Goal: Information Seeking & Learning: Learn about a topic

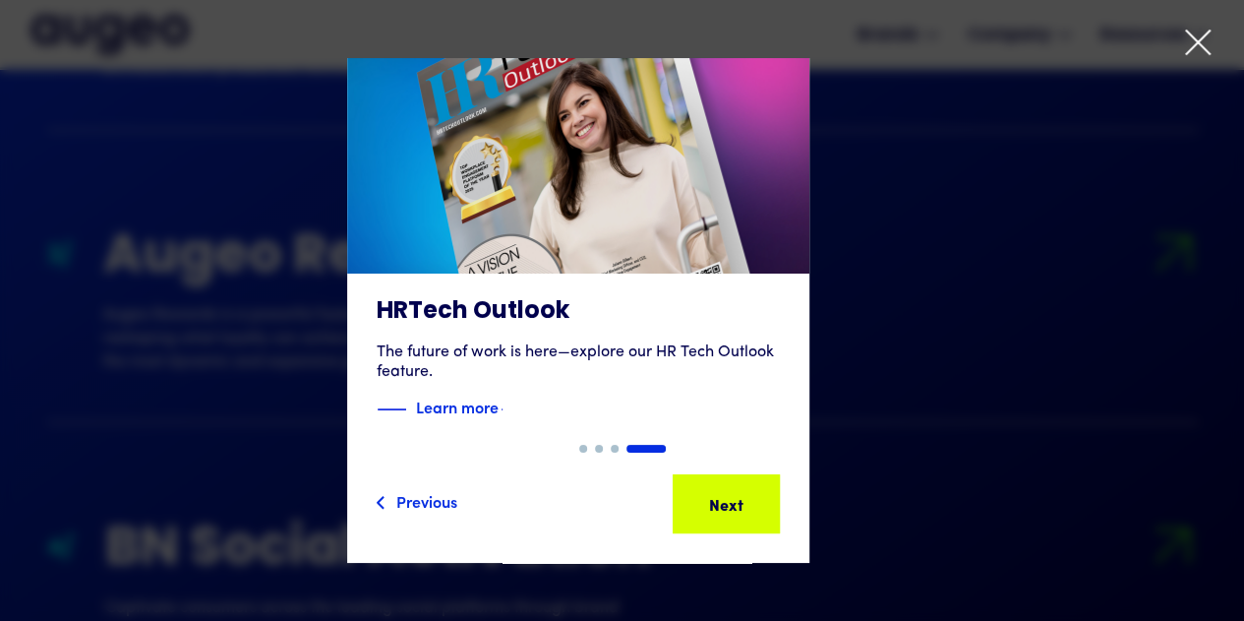
scroll to position [2219, 0]
click at [1194, 33] on icon at bounding box center [1198, 43] width 30 height 30
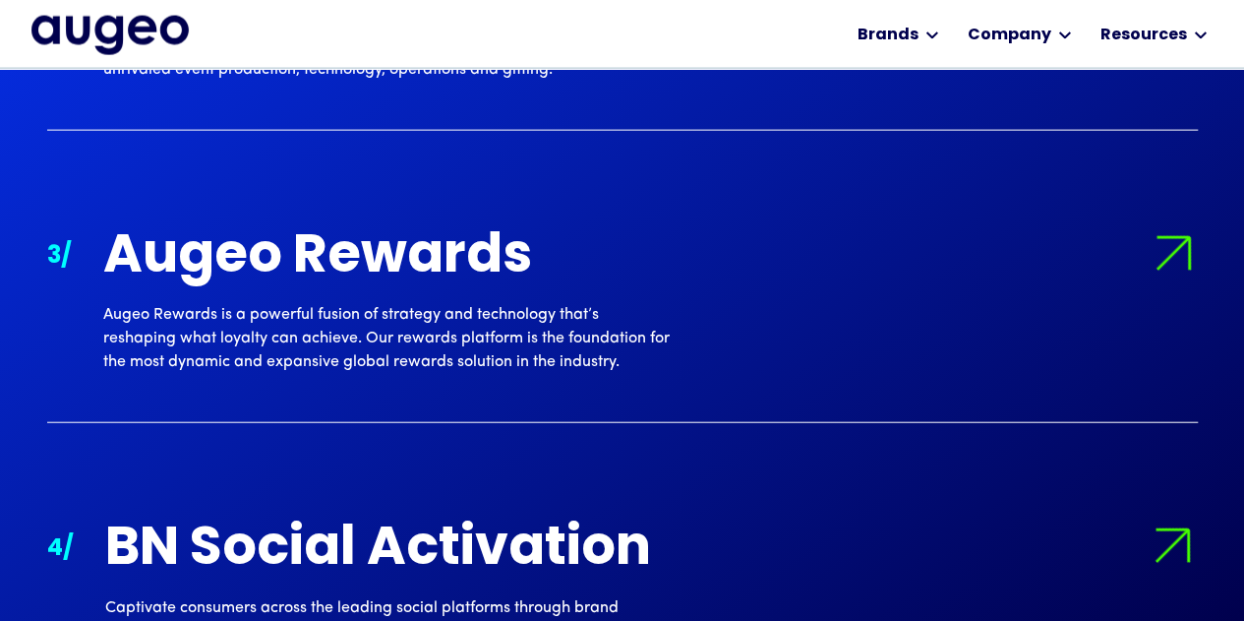
click at [73, 23] on img "home" at bounding box center [109, 36] width 157 height 40
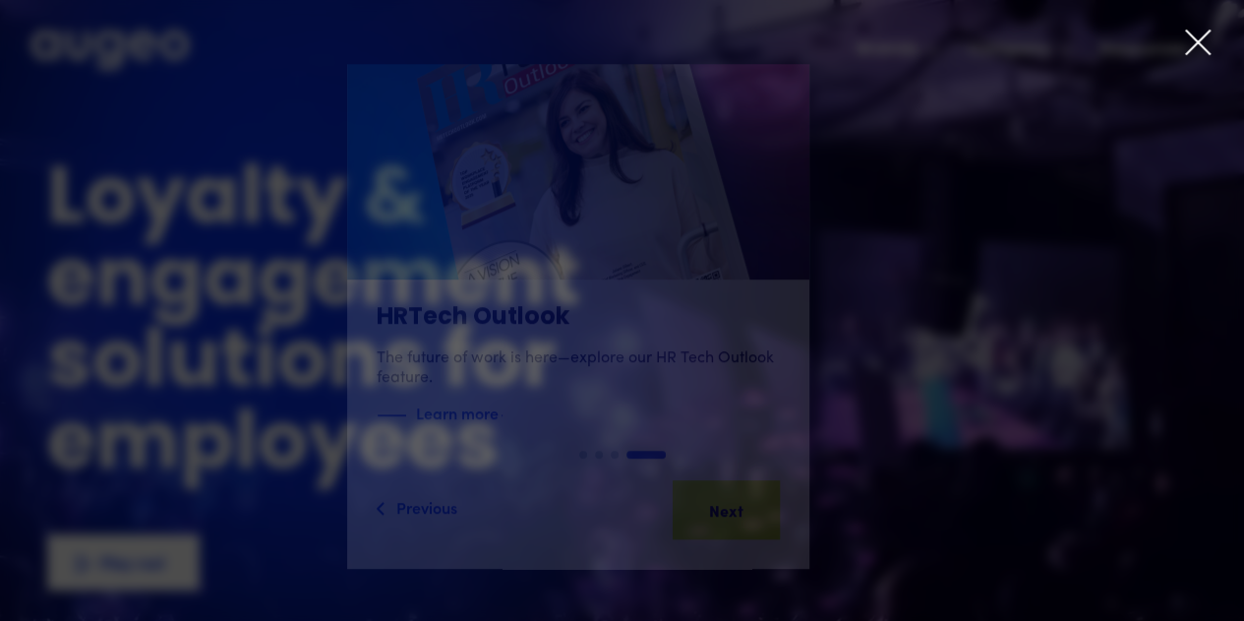
click at [1194, 34] on icon at bounding box center [1198, 43] width 30 height 30
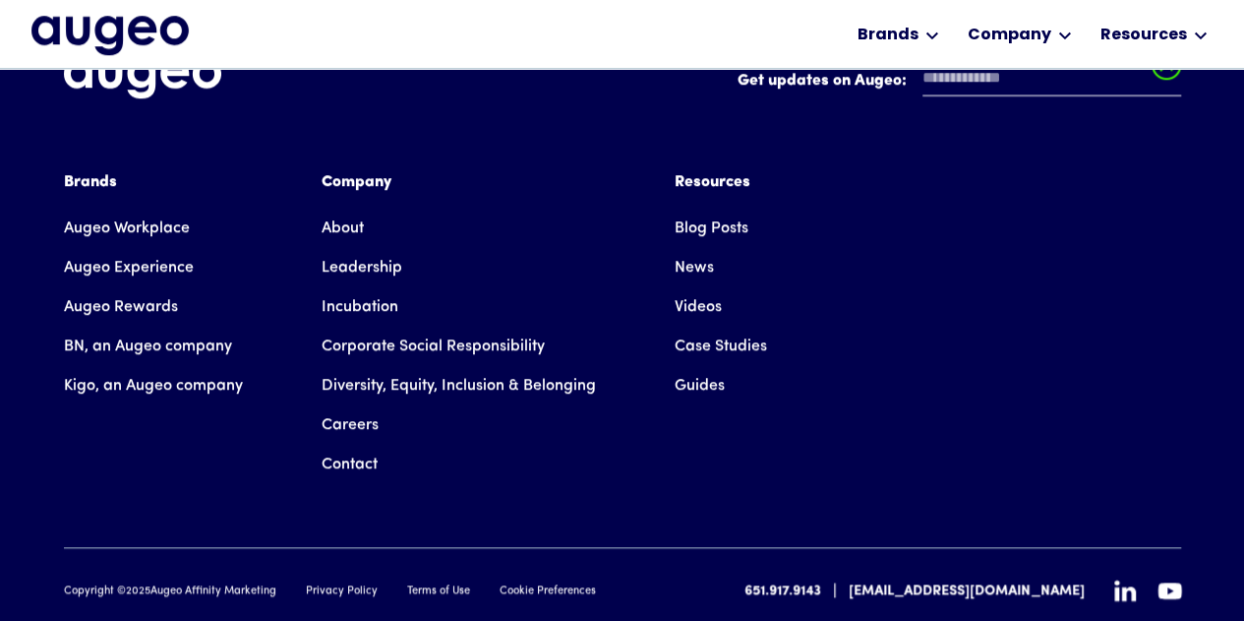
scroll to position [4528, 0]
click at [356, 208] on link "About" at bounding box center [343, 227] width 42 height 39
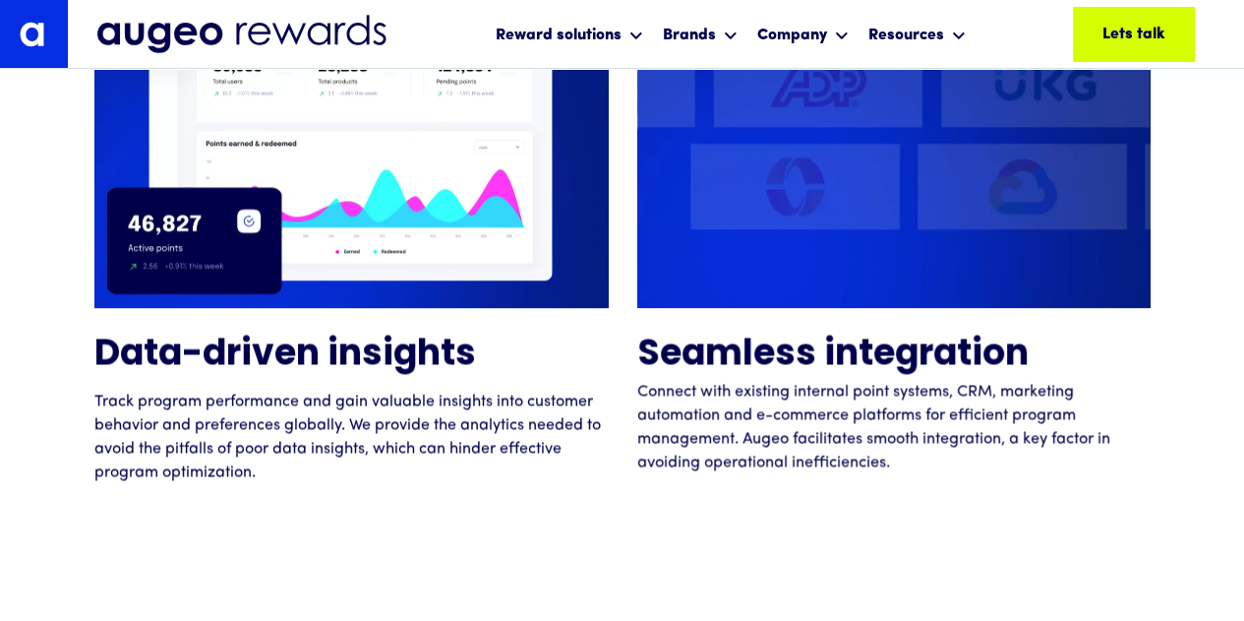
scroll to position [5057, 0]
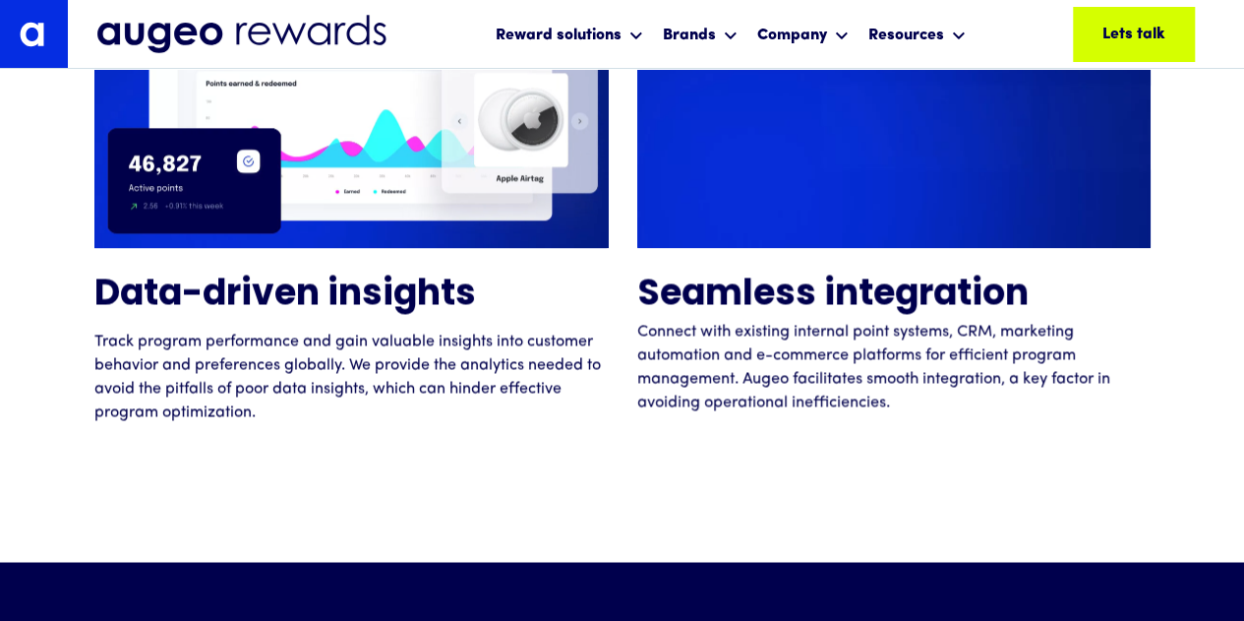
click at [768, 211] on video at bounding box center [893, 77] width 513 height 342
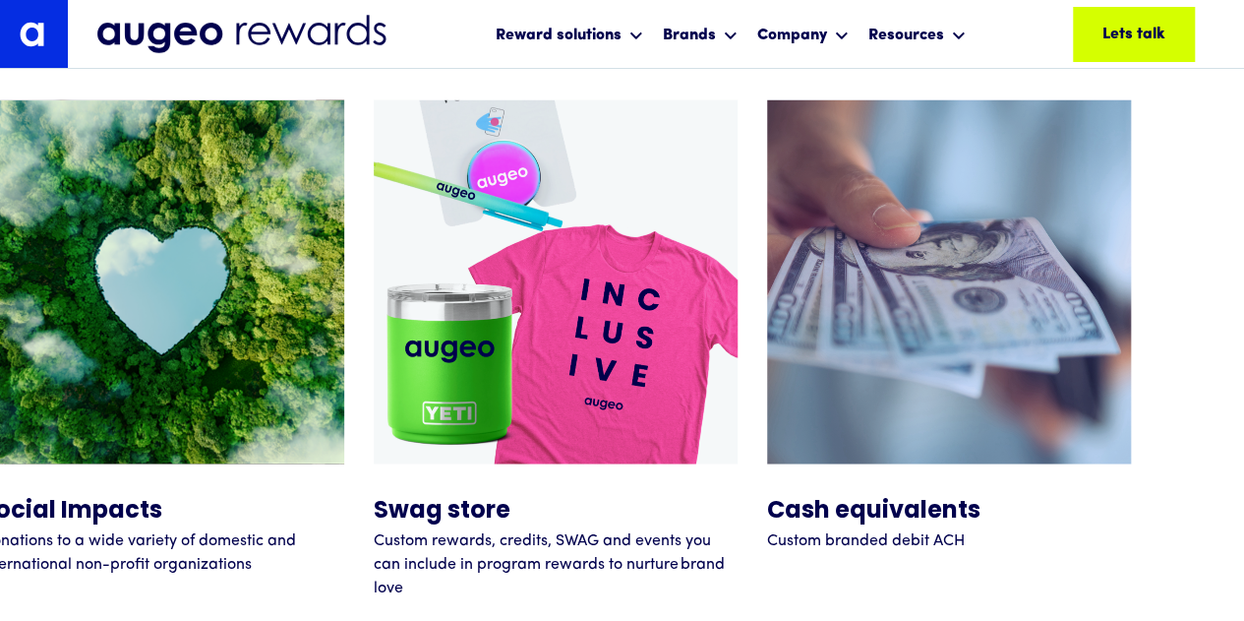
scroll to position [8946, 0]
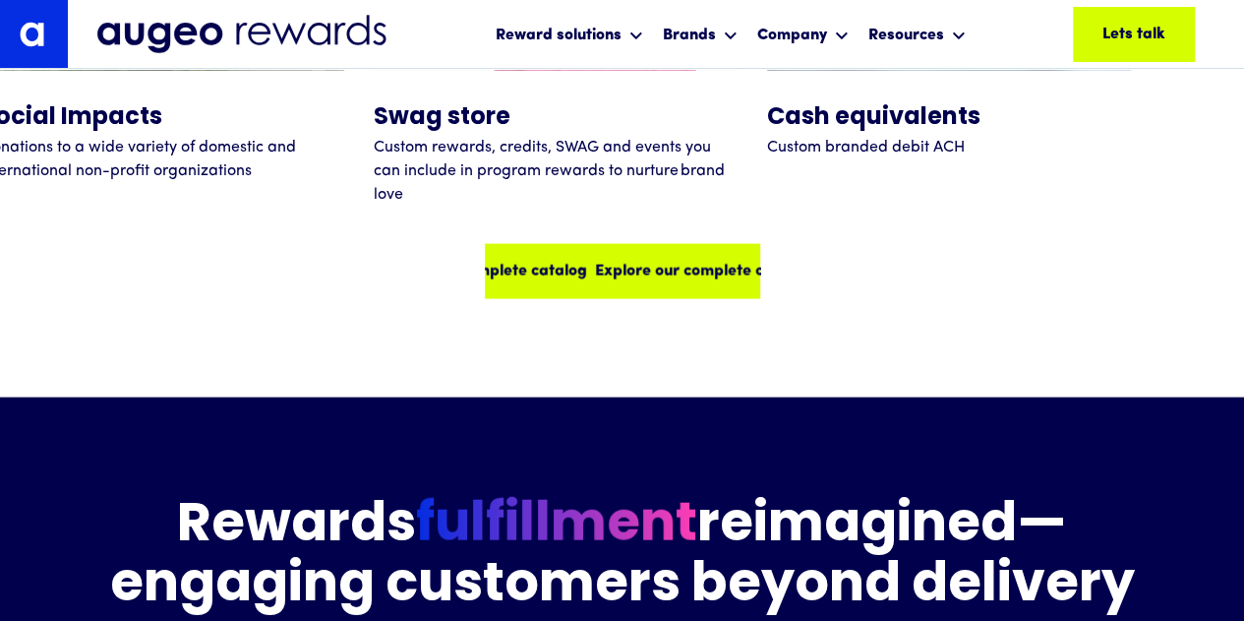
click at [665, 274] on div "Explore our complete catalog" at bounding box center [702, 272] width 216 height 24
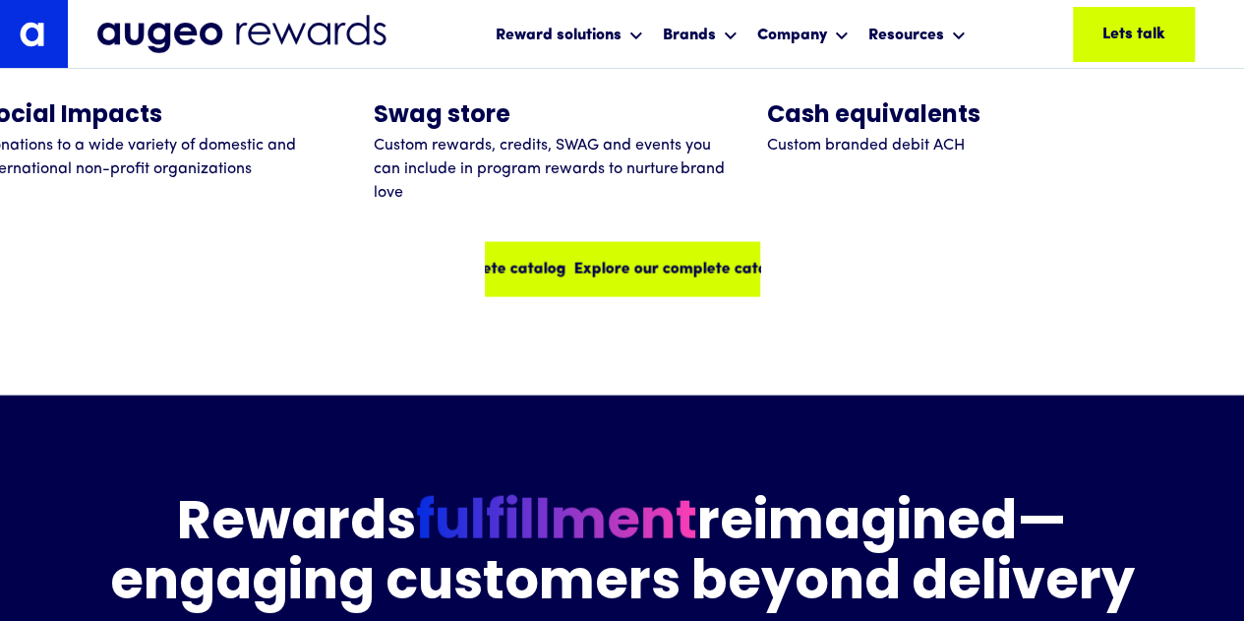
scroll to position [9341, 0]
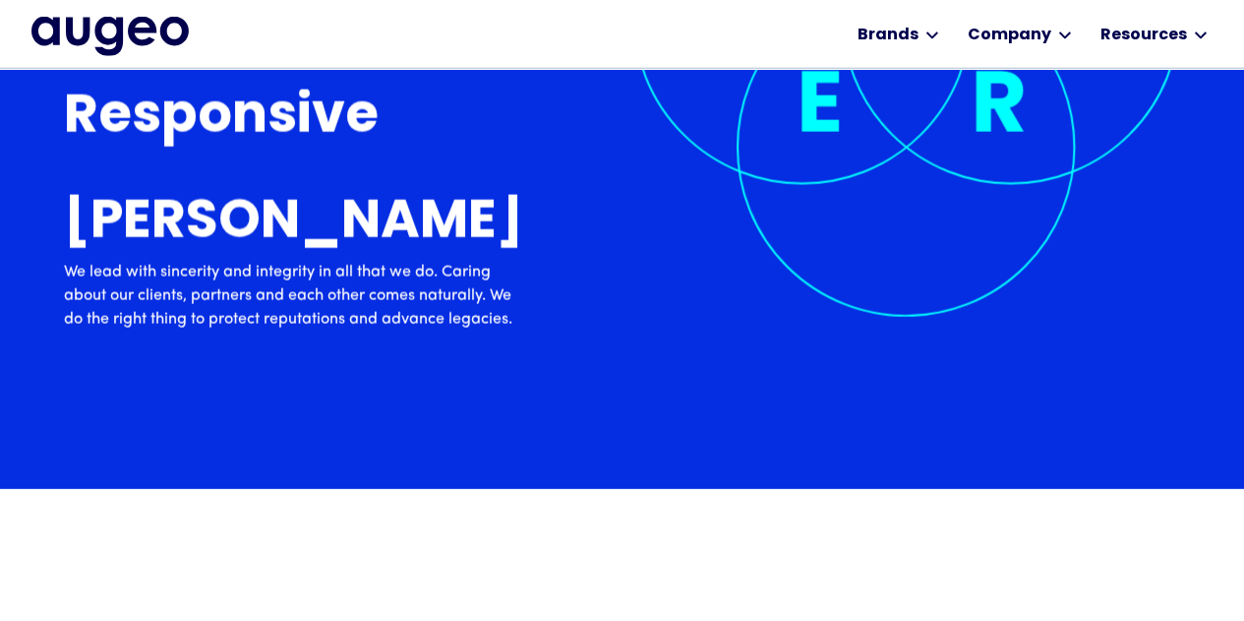
scroll to position [6344, 0]
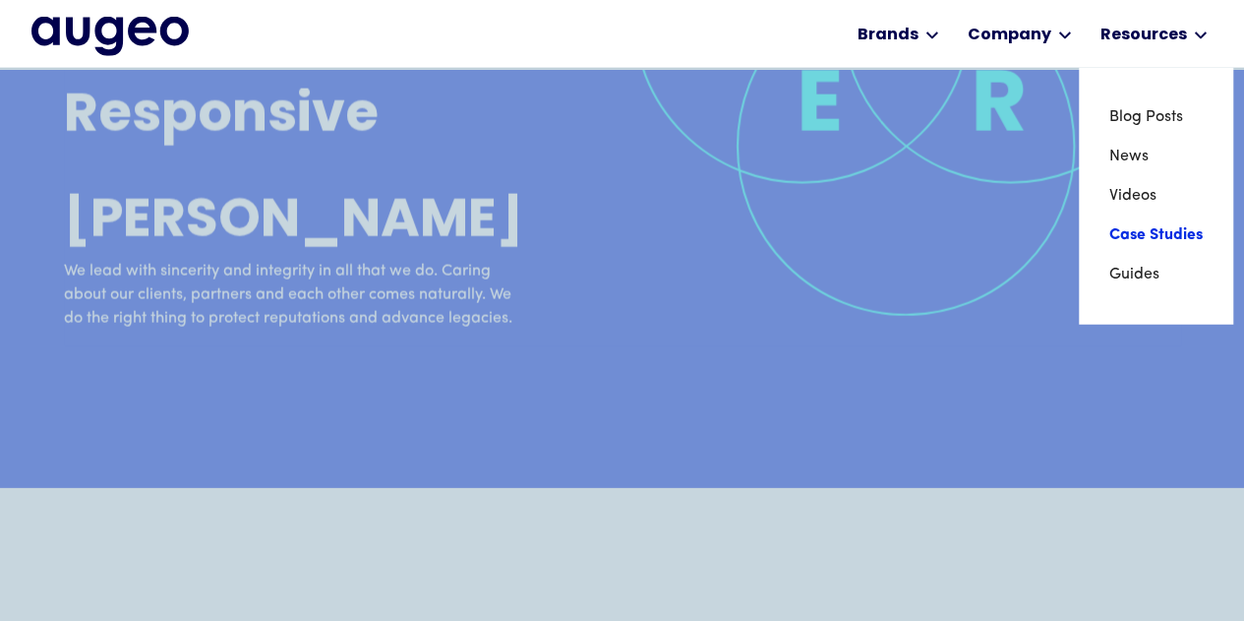
click at [1143, 237] on link "Case Studies" at bounding box center [1155, 234] width 94 height 39
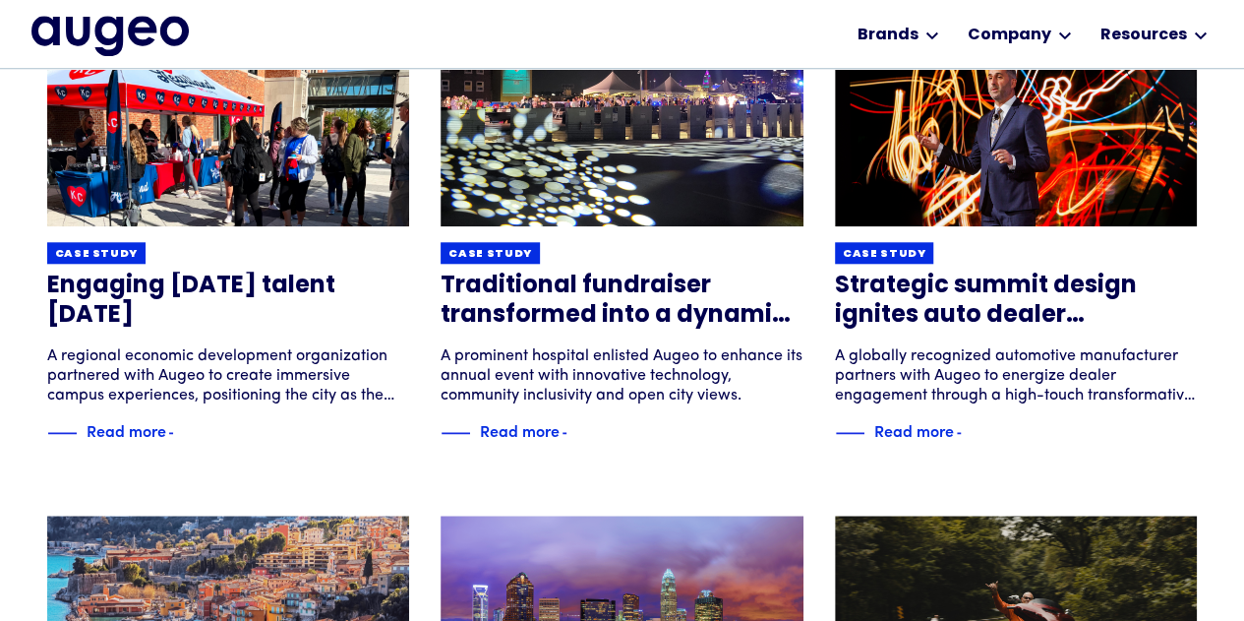
scroll to position [875, 0]
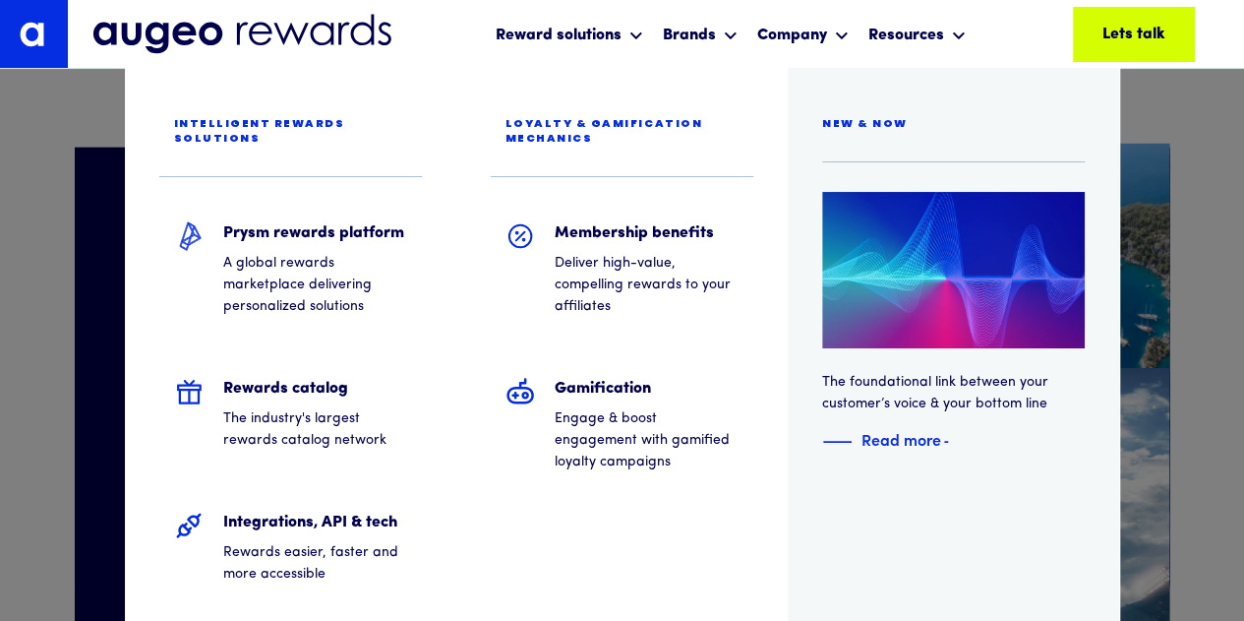
scroll to position [3072, 0]
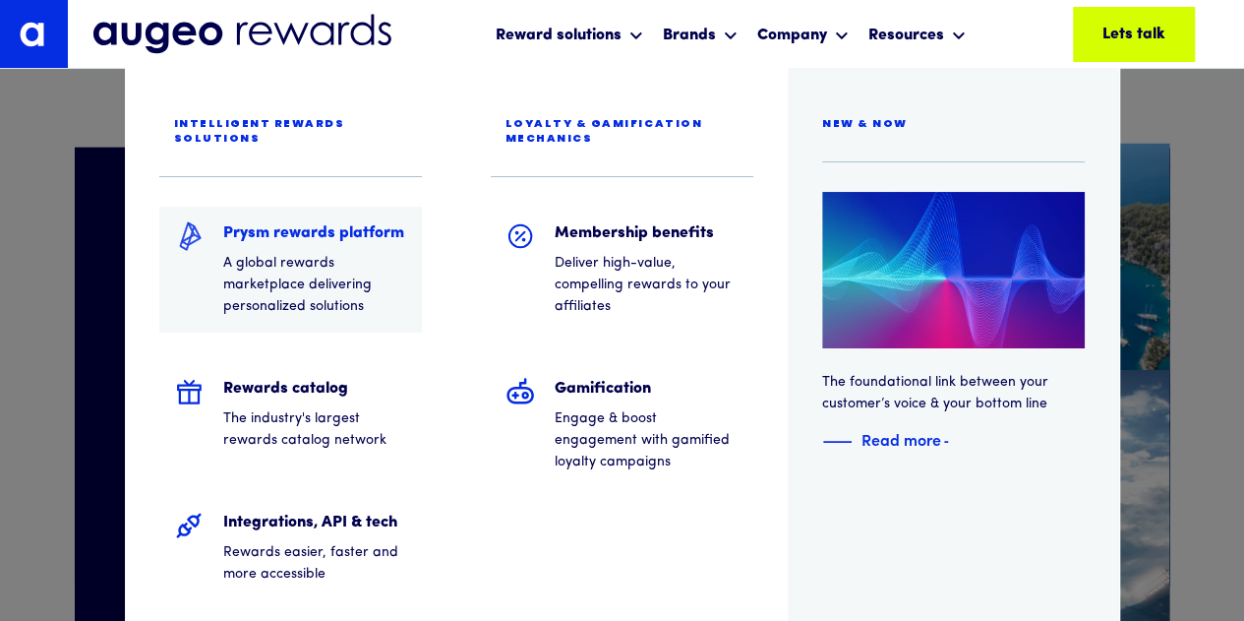
click at [366, 223] on h5 "Prysm rewards platform" at bounding box center [315, 233] width 184 height 24
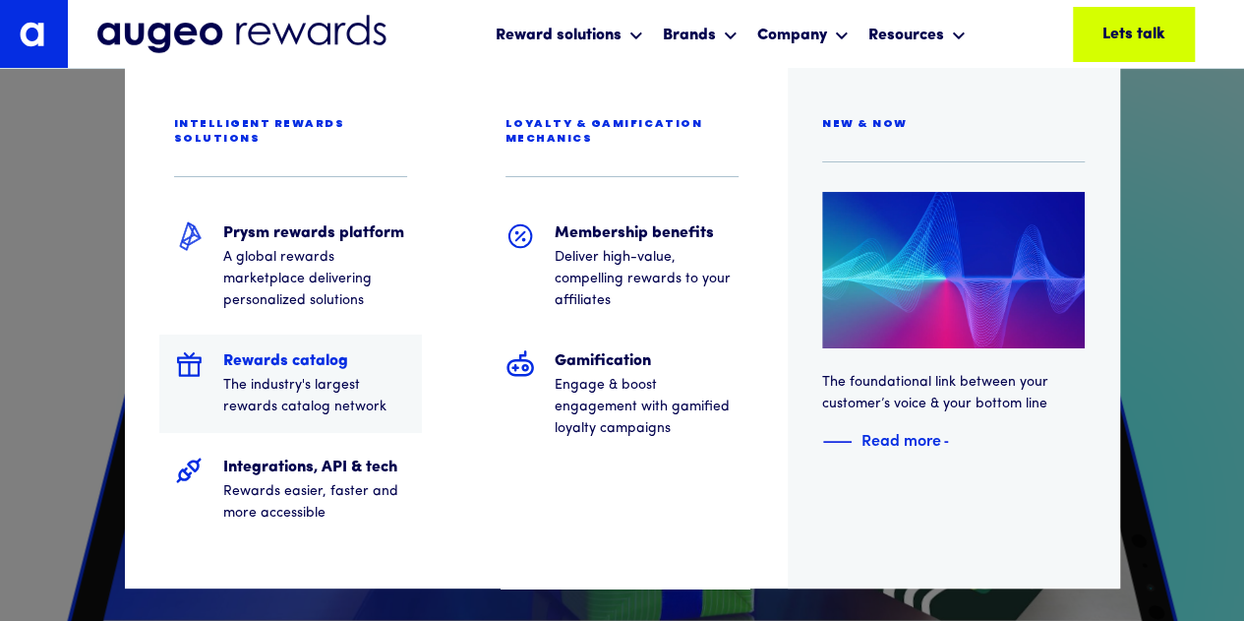
scroll to position [1684, 0]
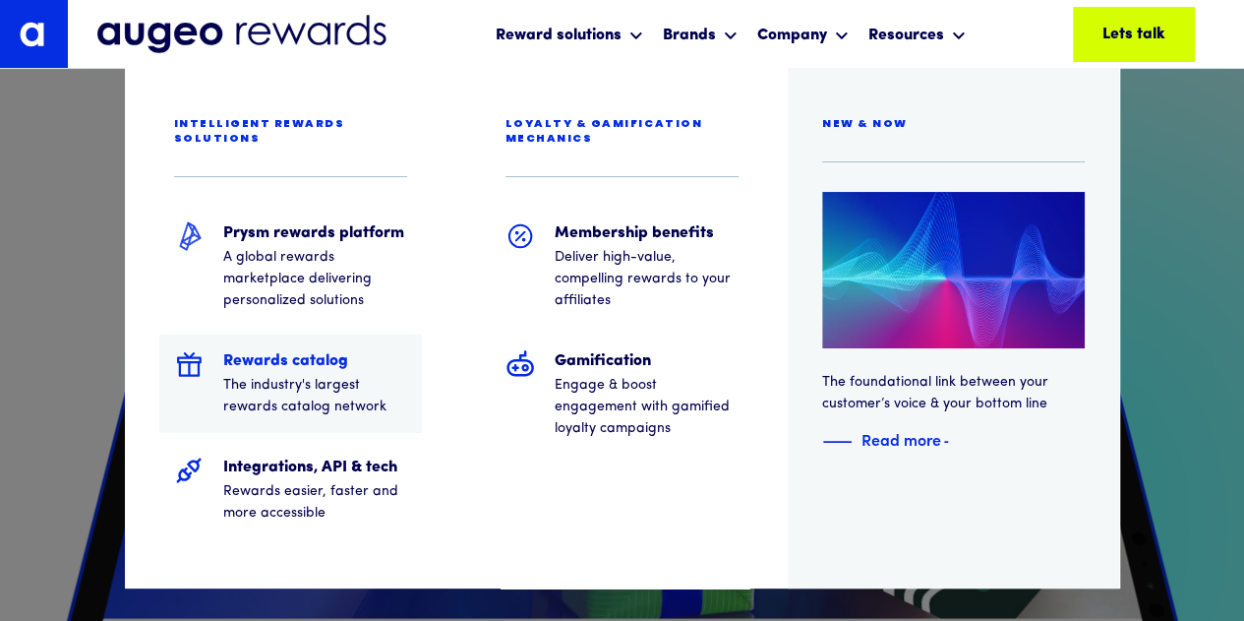
click at [261, 358] on div "Rewards catalog The industry's largest rewards catalog network" at bounding box center [315, 383] width 184 height 69
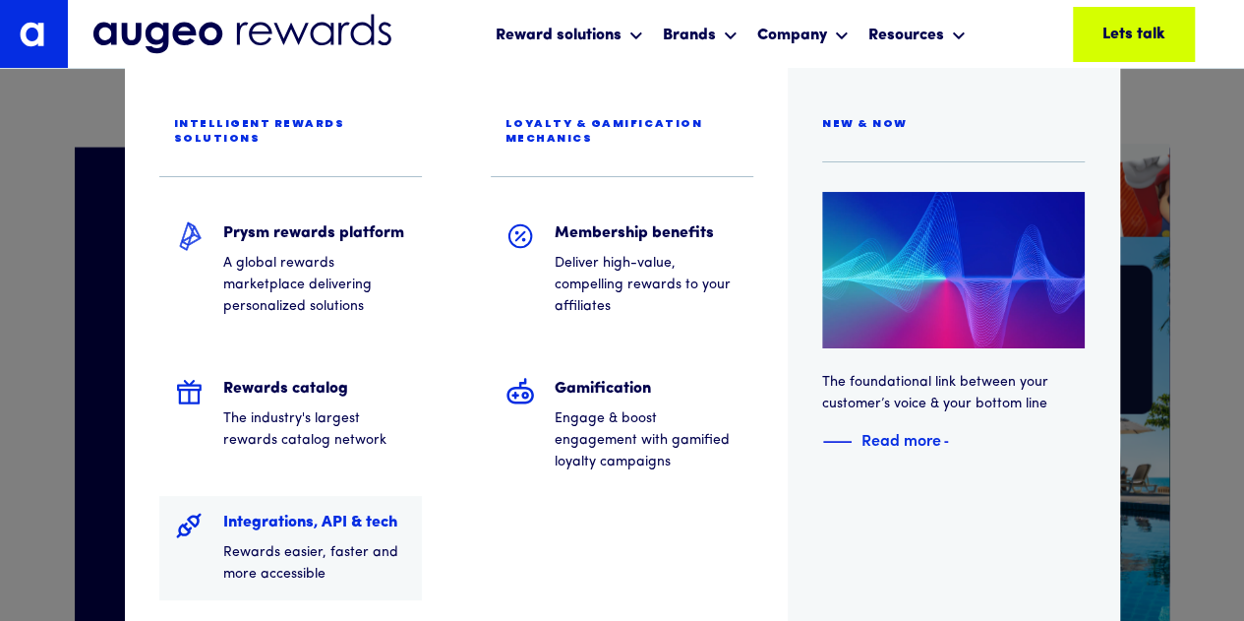
click at [314, 542] on p "Rewards easier, faster and more accessible" at bounding box center [315, 563] width 184 height 43
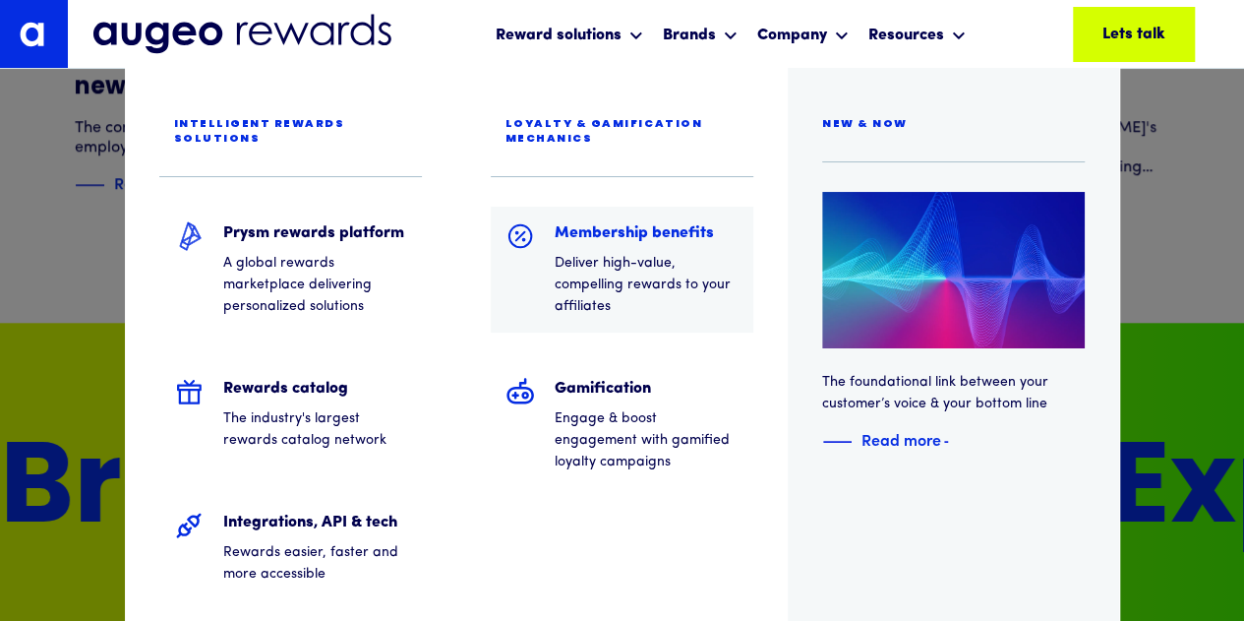
scroll to position [4559, 0]
click at [572, 234] on h5 "Membership benefits" at bounding box center [647, 233] width 184 height 24
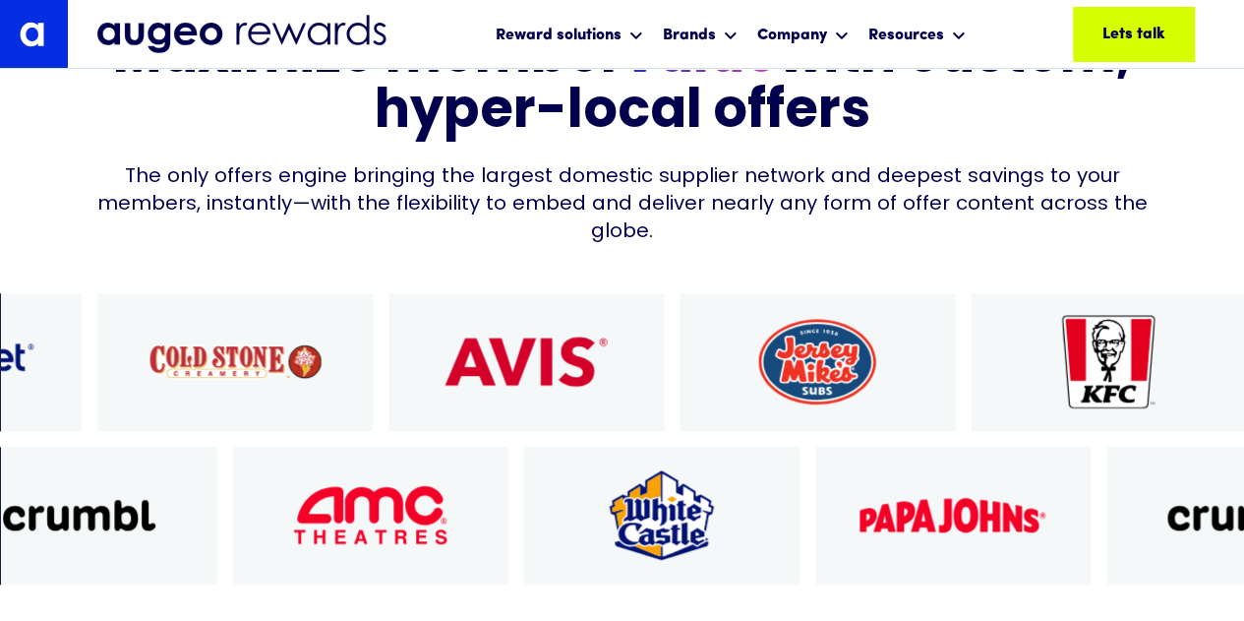
scroll to position [594, 0]
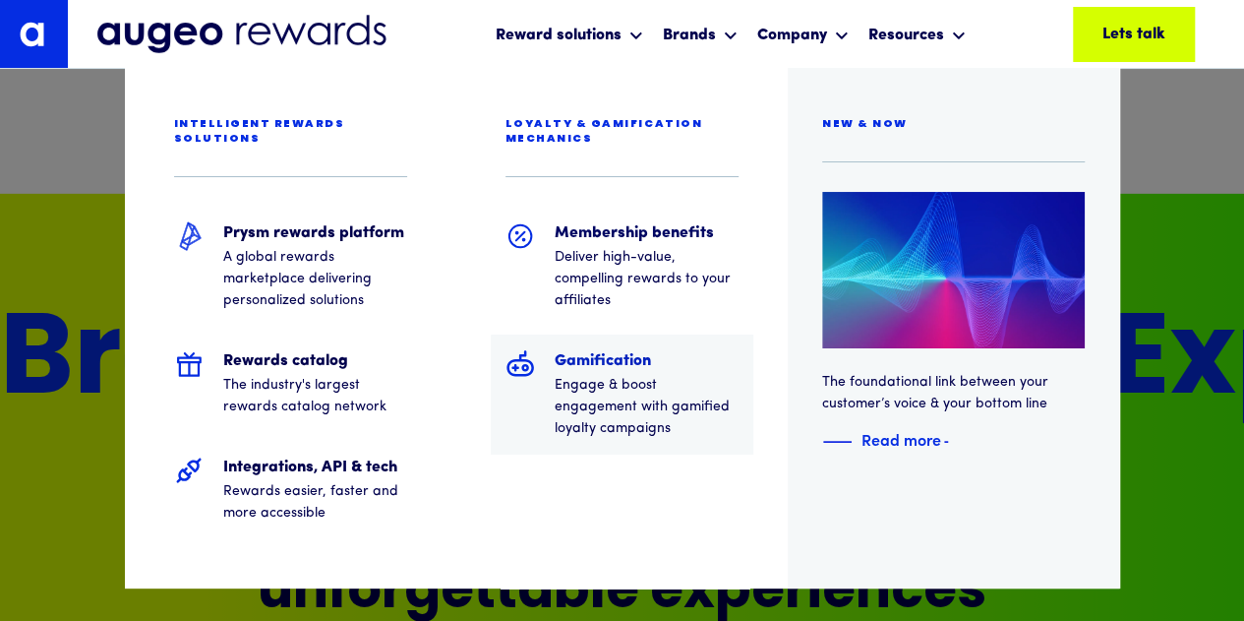
click at [584, 363] on h5 "Gamification" at bounding box center [647, 361] width 184 height 24
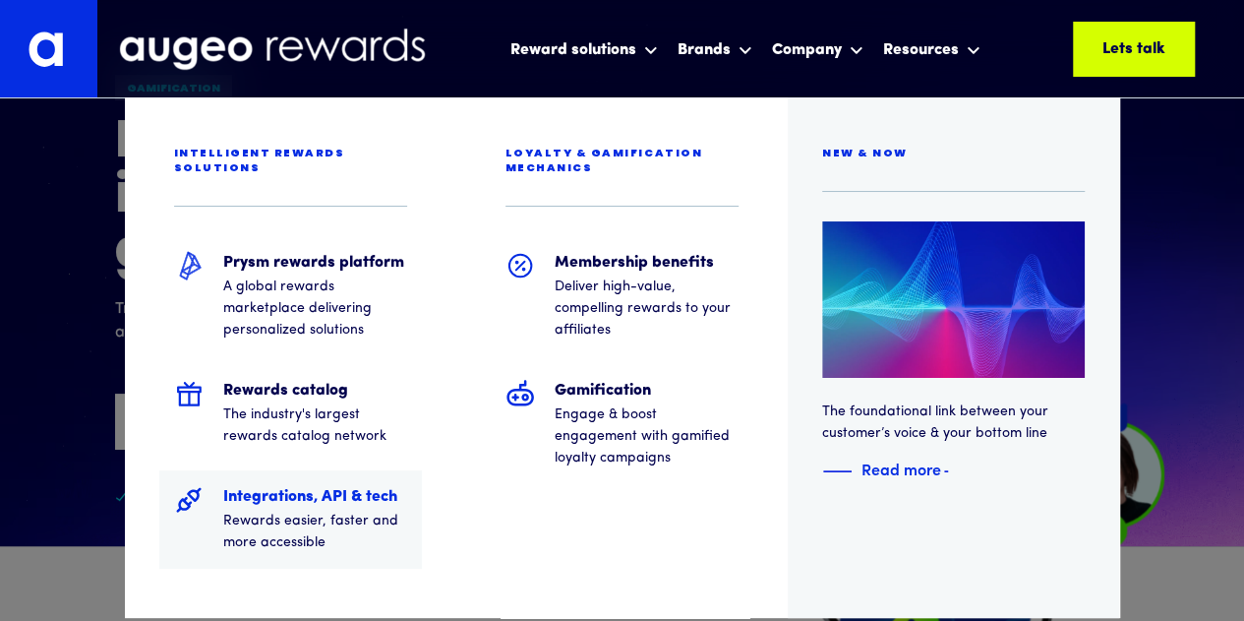
click at [360, 485] on h5 "Integrations, API & tech" at bounding box center [315, 497] width 184 height 24
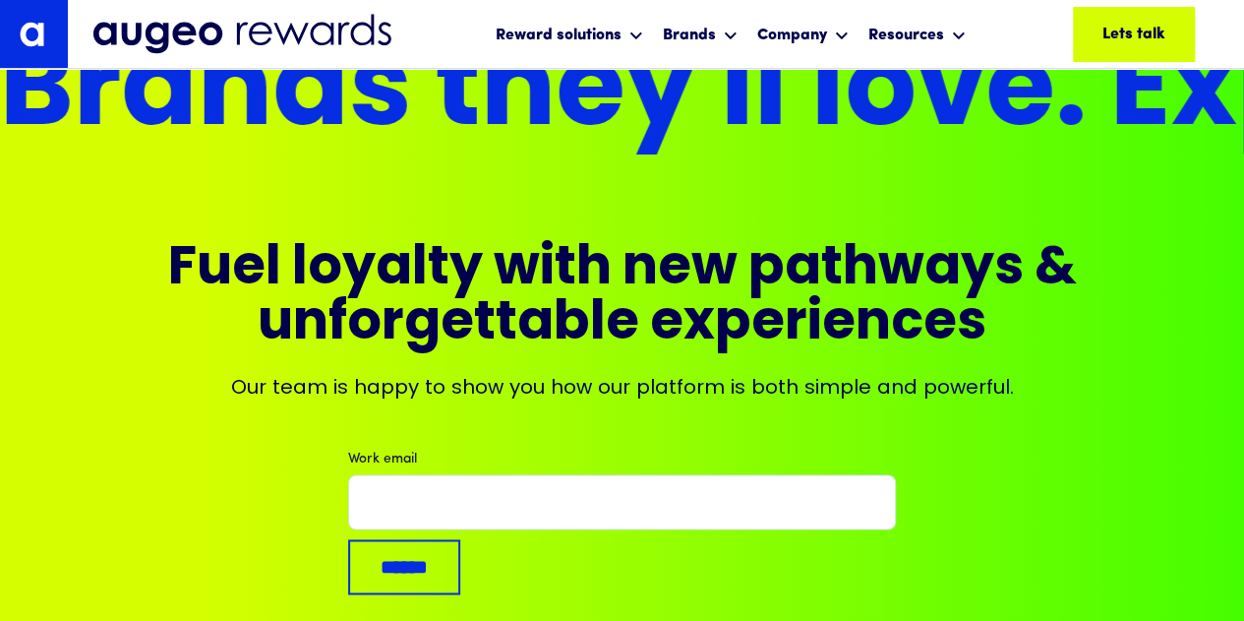
scroll to position [4957, 0]
